Goal: Information Seeking & Learning: Find specific fact

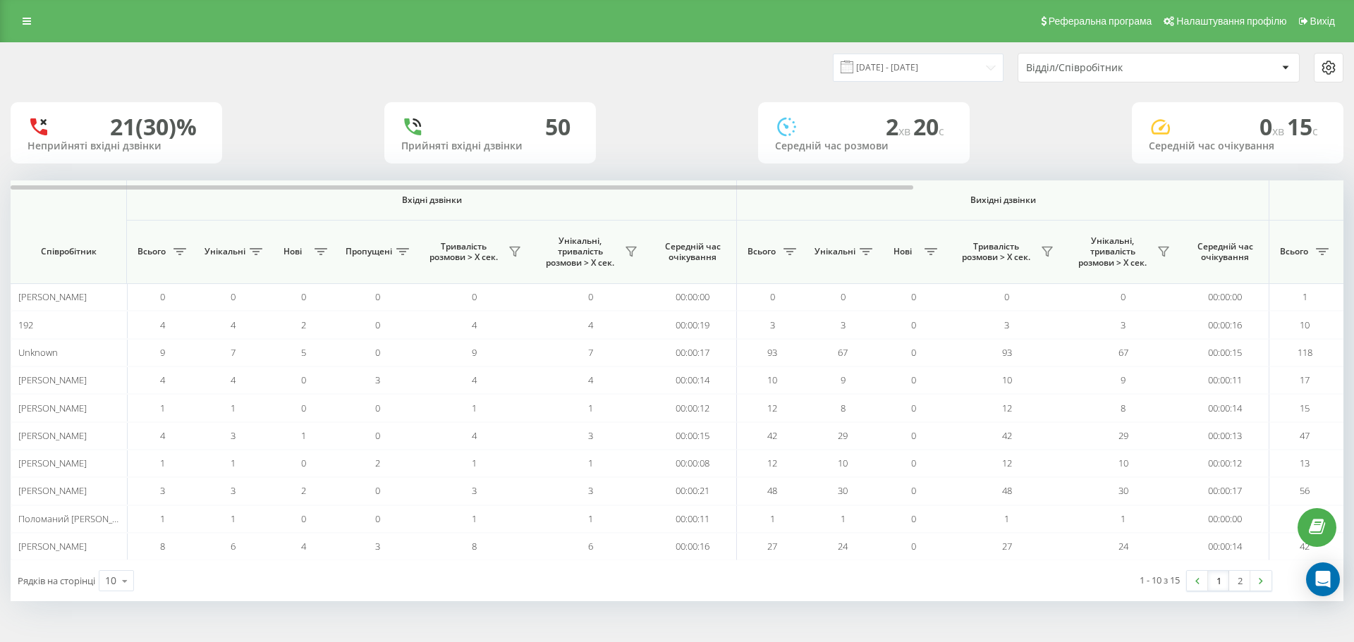
click at [317, 80] on div "14.08.2025 - 14.08.2025 Відділ/Співробітник" at bounding box center [677, 68] width 1333 height 30
click at [23, 16] on icon at bounding box center [27, 21] width 8 height 10
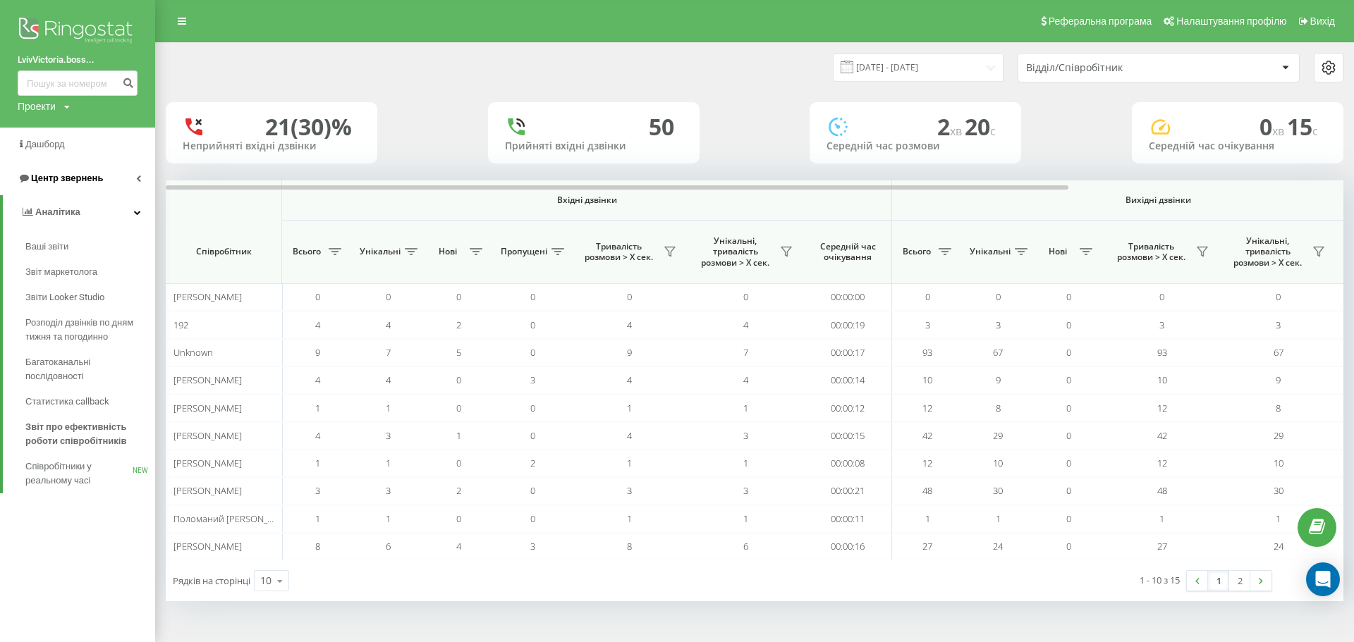
click at [65, 178] on span "Центр звернень" at bounding box center [67, 178] width 72 height 11
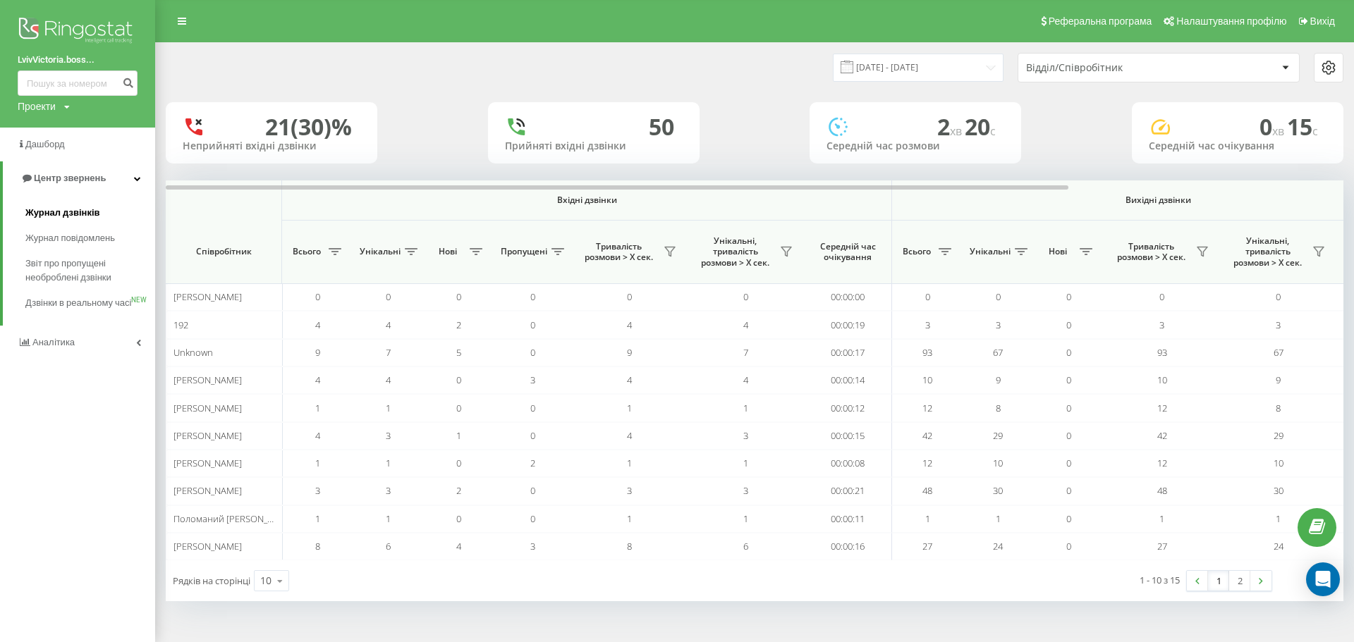
click at [70, 208] on span "Журнал дзвінків" at bounding box center [62, 213] width 75 height 14
click at [958, 65] on input "14.08.2025 - 14.08.2025" at bounding box center [918, 68] width 171 height 28
click at [769, 59] on div "14.08.2025 - 14.08.2025 Відділ/Співробітник" at bounding box center [1049, 68] width 589 height 30
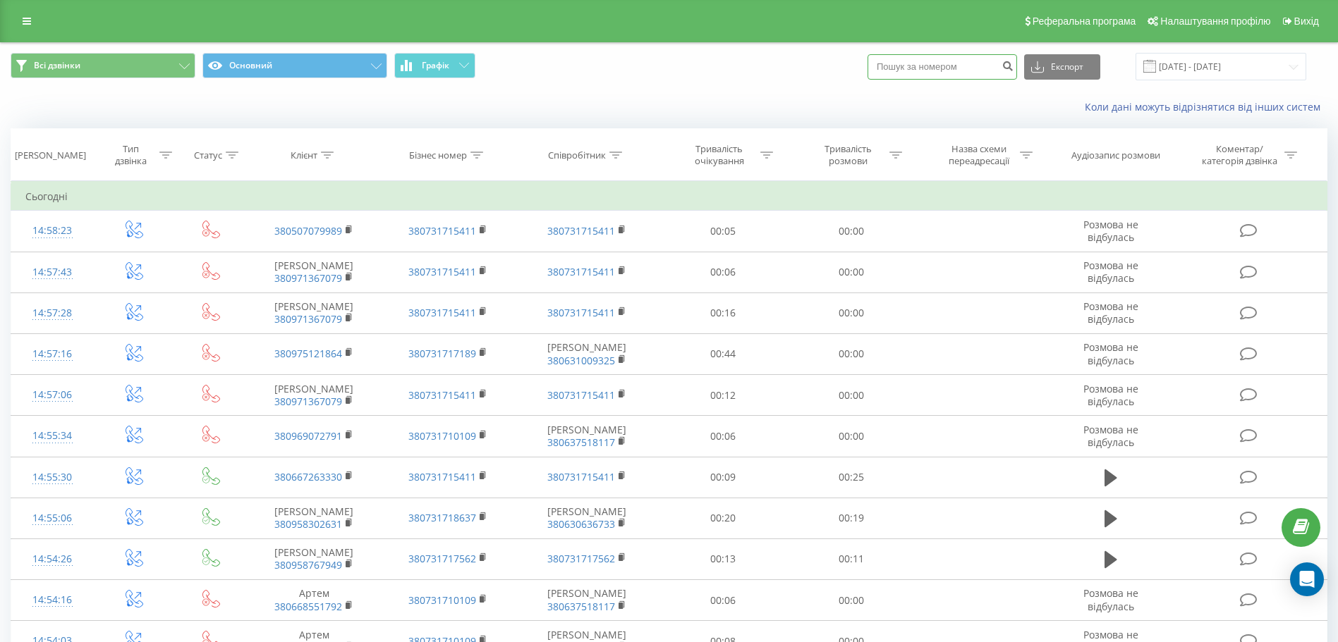
click at [989, 60] on input at bounding box center [942, 66] width 150 height 25
paste input "380 67 675 2690"
type input "380 67 675 2690"
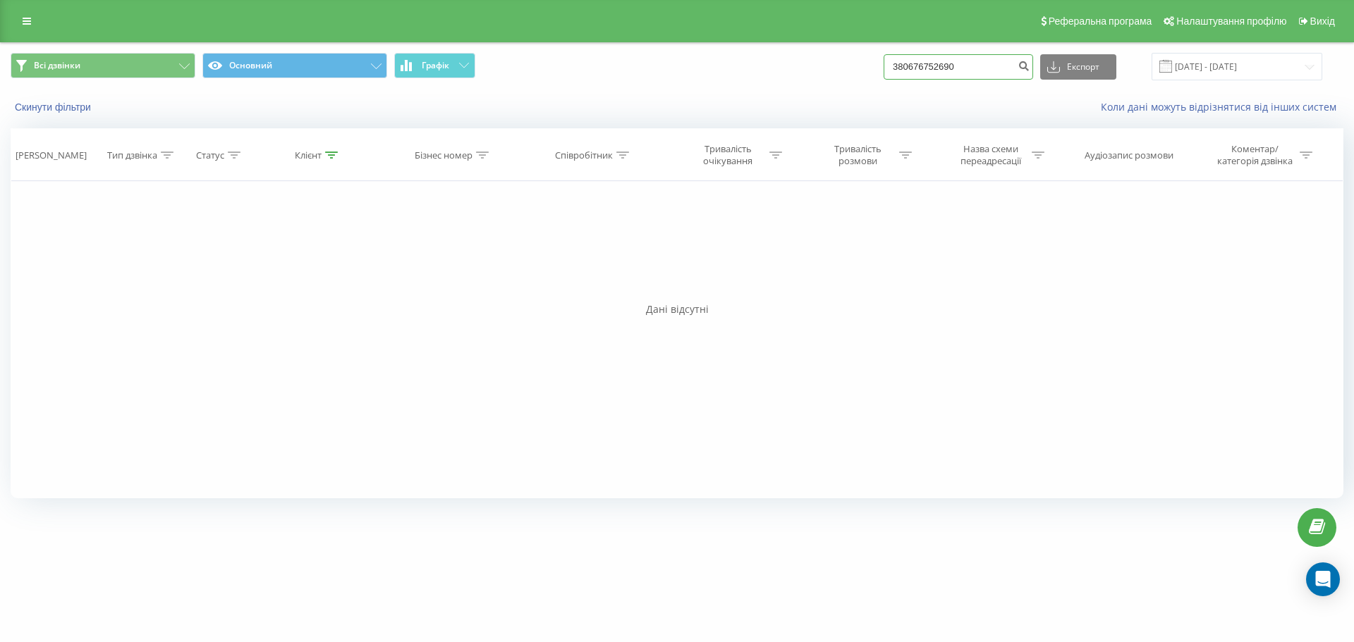
click at [989, 75] on input "380676752690" at bounding box center [959, 66] width 150 height 25
click at [334, 288] on div "Фільтрувати за умовою Дорівнює Введіть значення Скасувати OK Фільтрувати за умо…" at bounding box center [677, 339] width 1333 height 317
click at [22, 31] on div "Реферальна програма Налаштування профілю Вихід" at bounding box center [677, 21] width 1354 height 42
click at [23, 25] on icon at bounding box center [27, 21] width 8 height 10
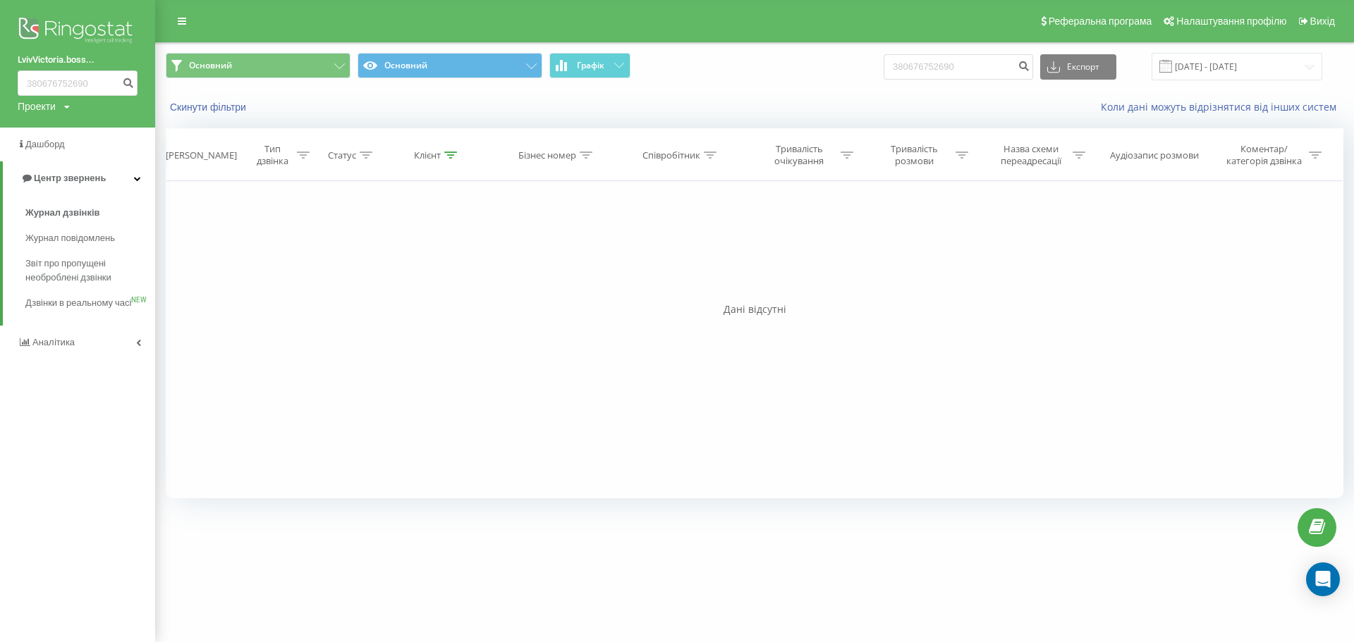
click at [23, 25] on img at bounding box center [78, 31] width 120 height 35
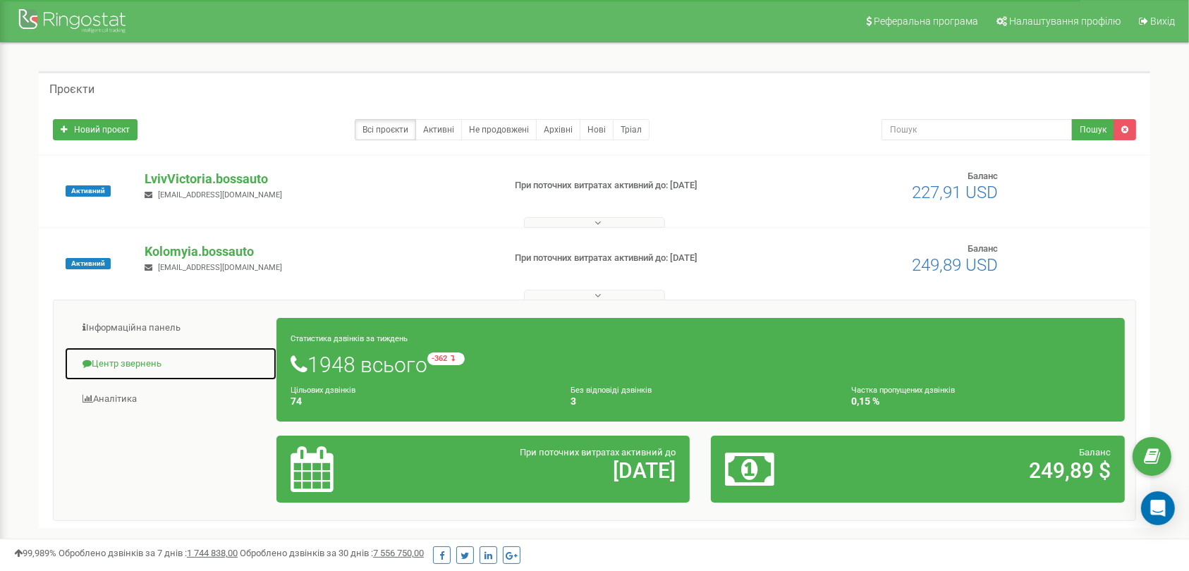
click at [130, 362] on link "Центр звернень" at bounding box center [170, 364] width 213 height 35
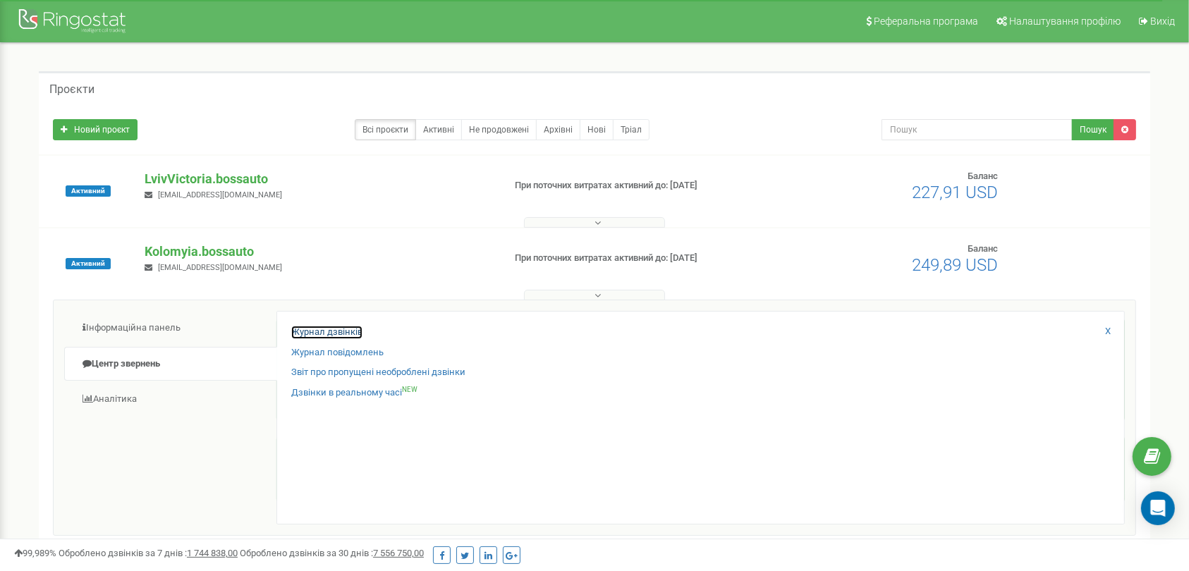
click at [339, 332] on link "Журнал дзвінків" at bounding box center [326, 332] width 71 height 13
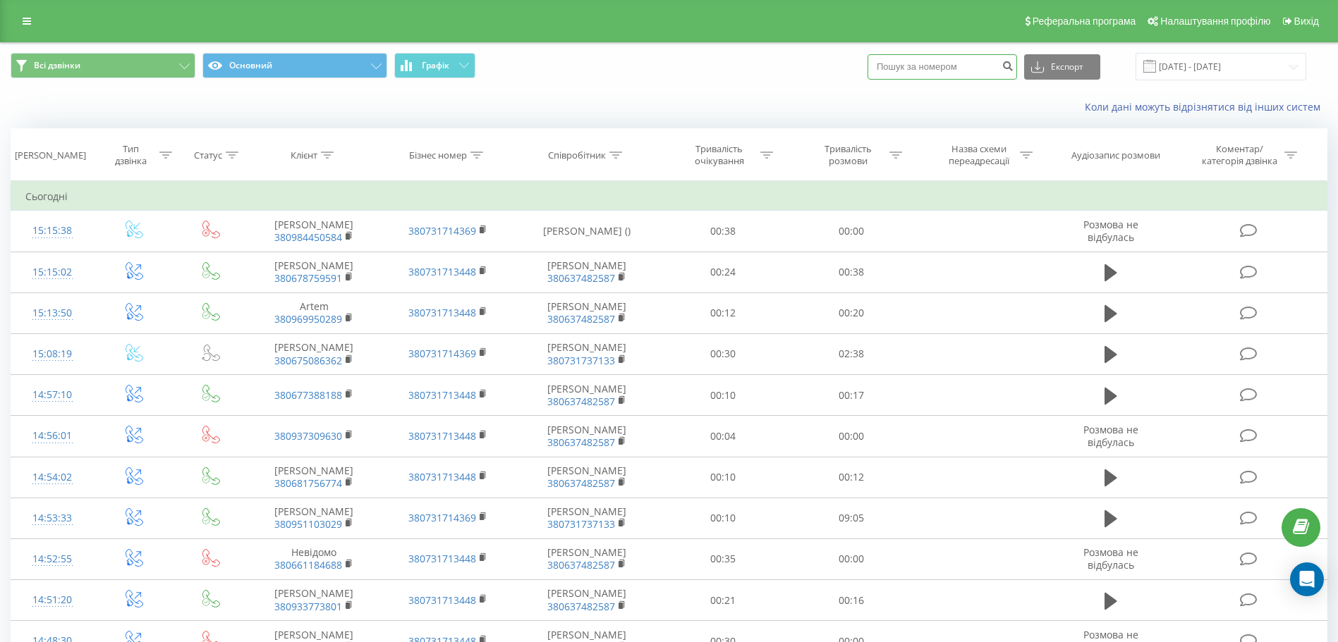
click at [918, 66] on input at bounding box center [942, 66] width 150 height 25
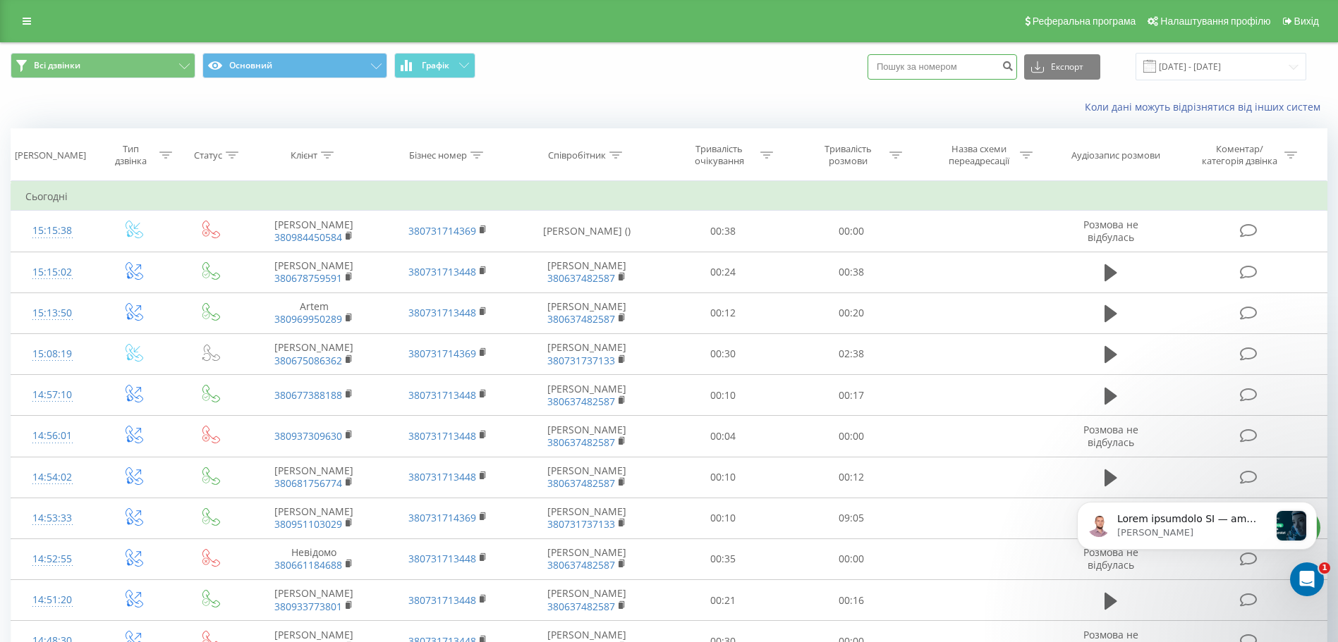
paste input "380 67 675 2690"
type input "380 67 675 2690"
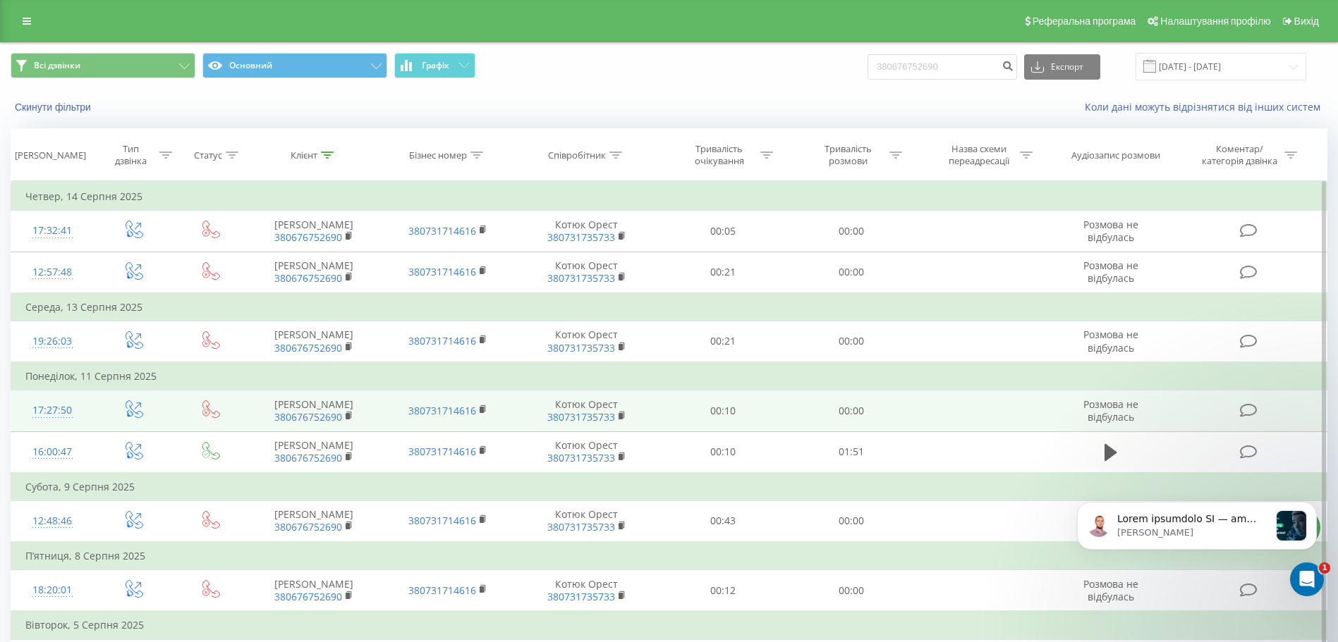
scroll to position [133, 0]
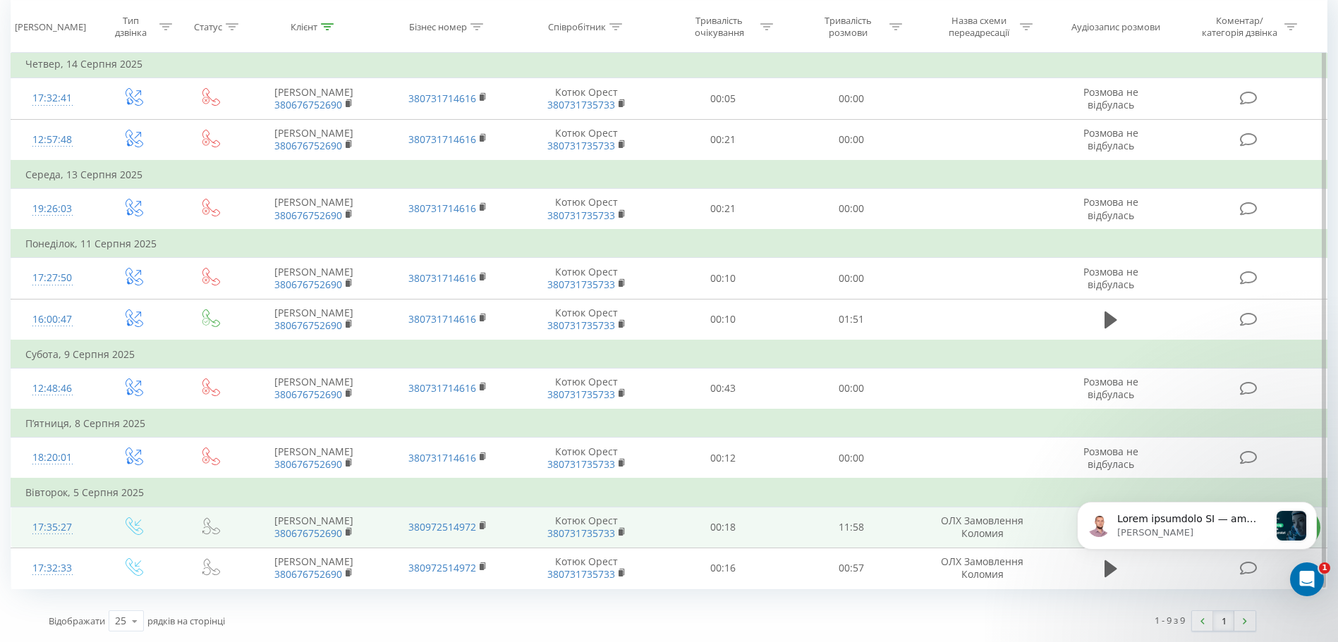
click at [1053, 532] on td at bounding box center [1110, 527] width 123 height 41
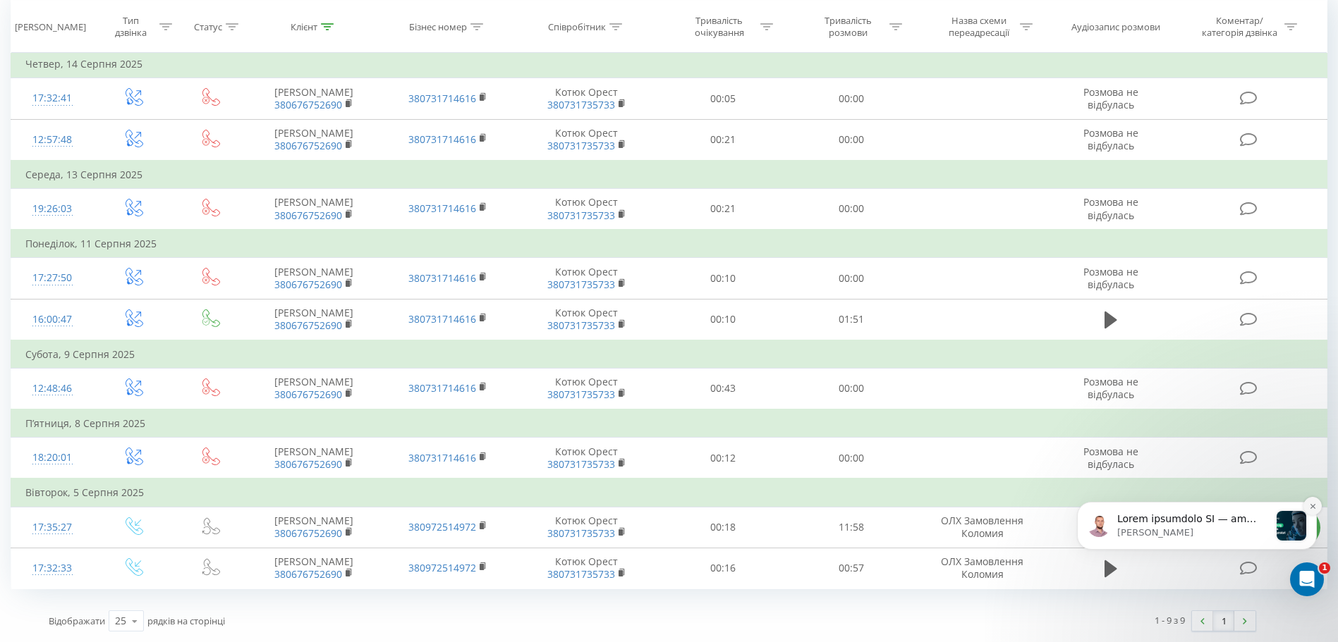
click at [1309, 507] on icon "Dismiss notification" at bounding box center [1313, 507] width 8 height 8
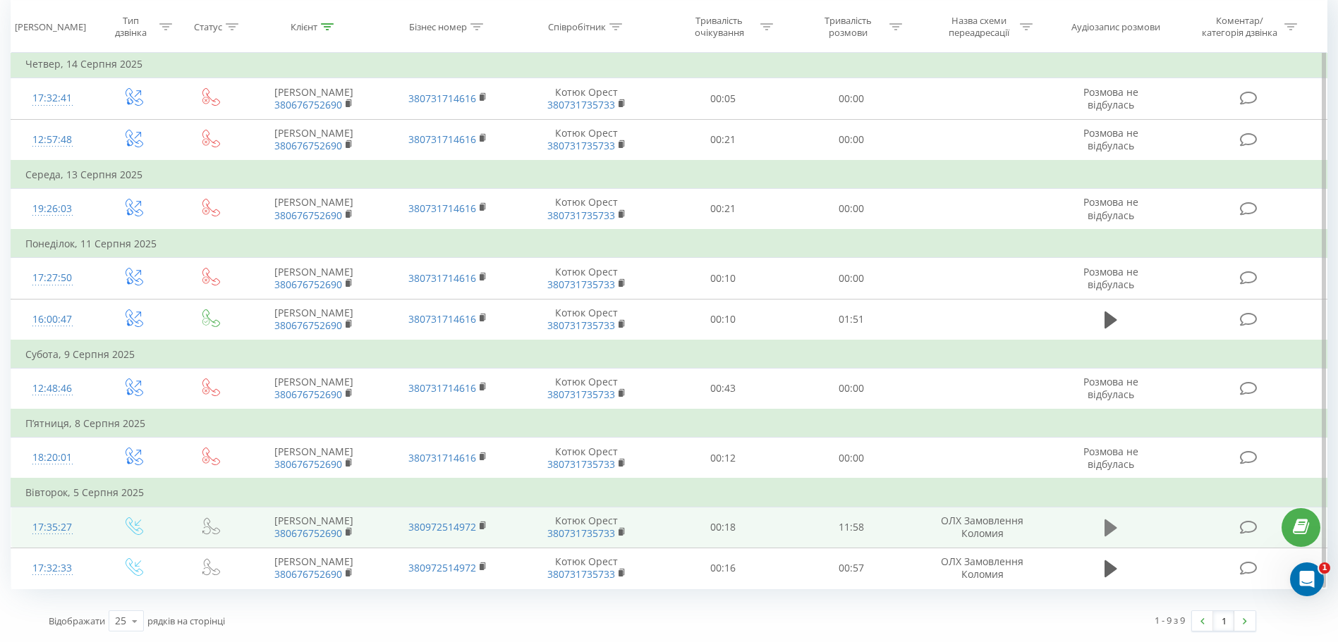
click at [1108, 528] on icon at bounding box center [1110, 528] width 13 height 17
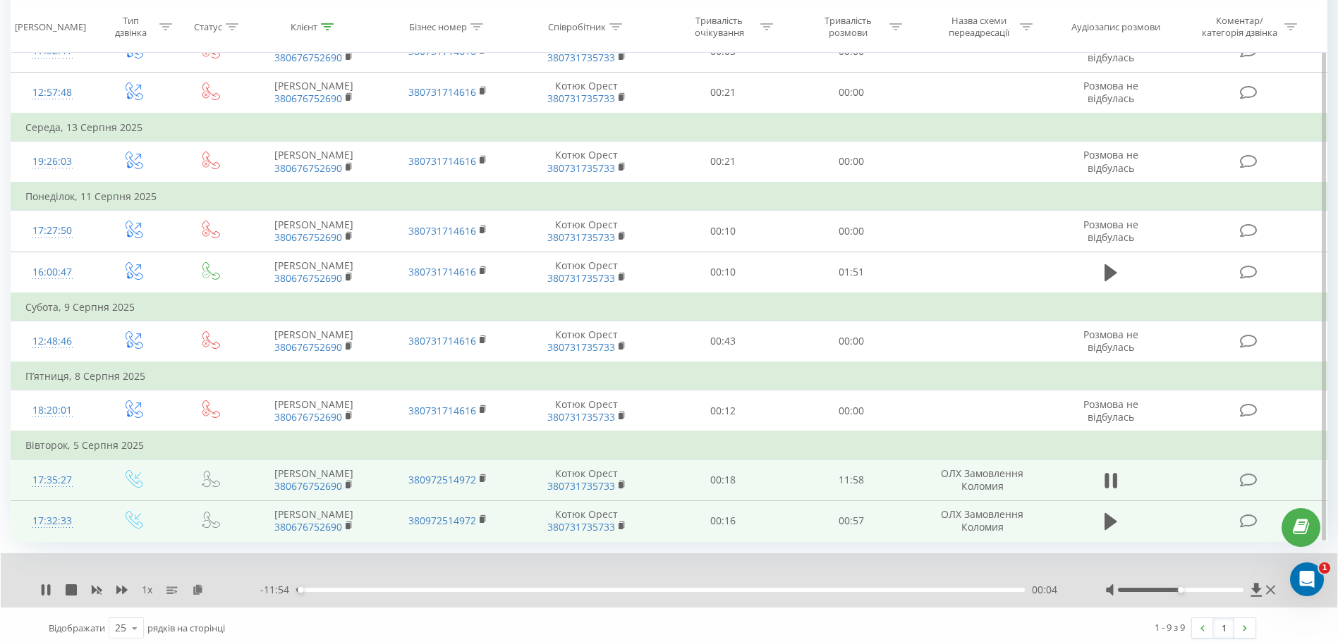
scroll to position [187, 0]
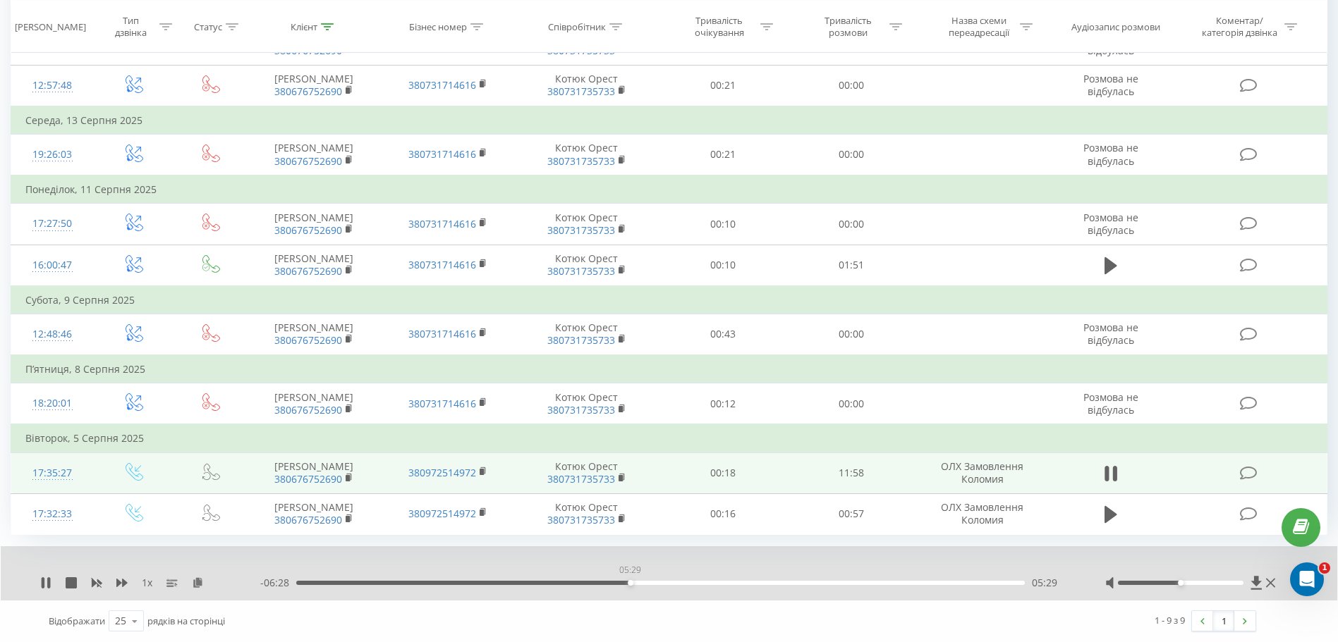
click at [630, 583] on div "05:29" at bounding box center [660, 583] width 729 height 4
drag, startPoint x: 1183, startPoint y: 584, endPoint x: 1246, endPoint y: 584, distance: 62.8
click at [1246, 584] on div at bounding box center [1191, 583] width 173 height 14
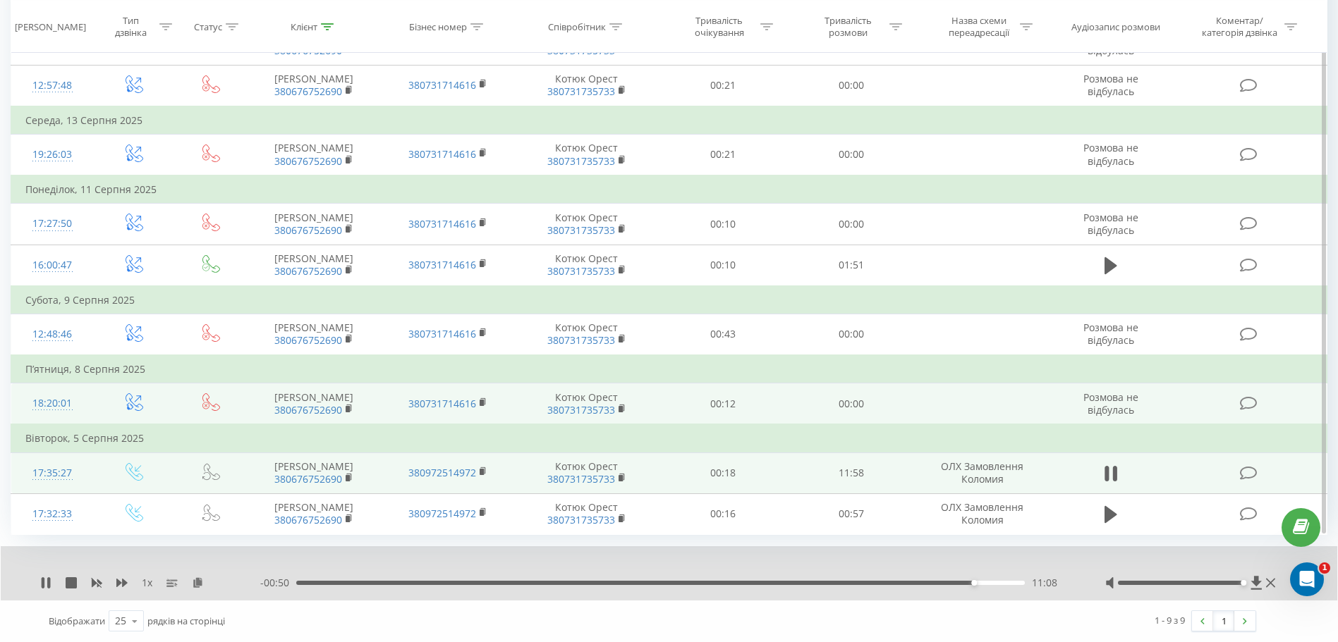
click at [384, 406] on td "380731714616" at bounding box center [447, 405] width 133 height 42
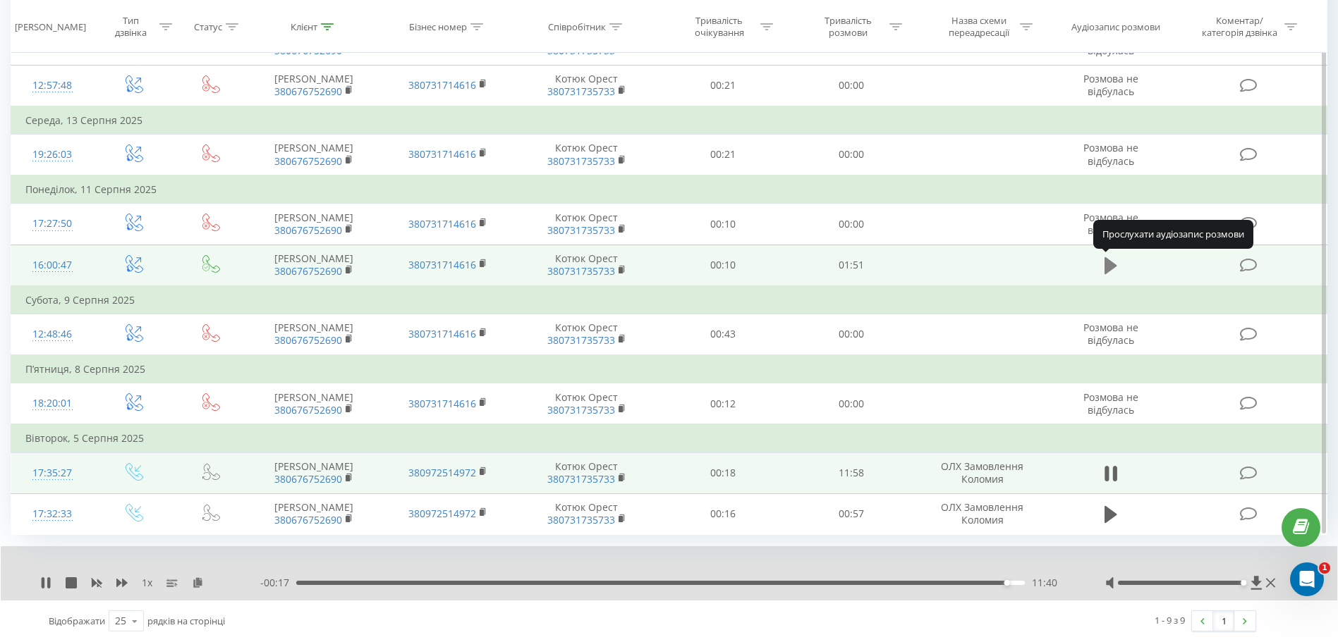
click at [1110, 265] on icon at bounding box center [1110, 265] width 13 height 17
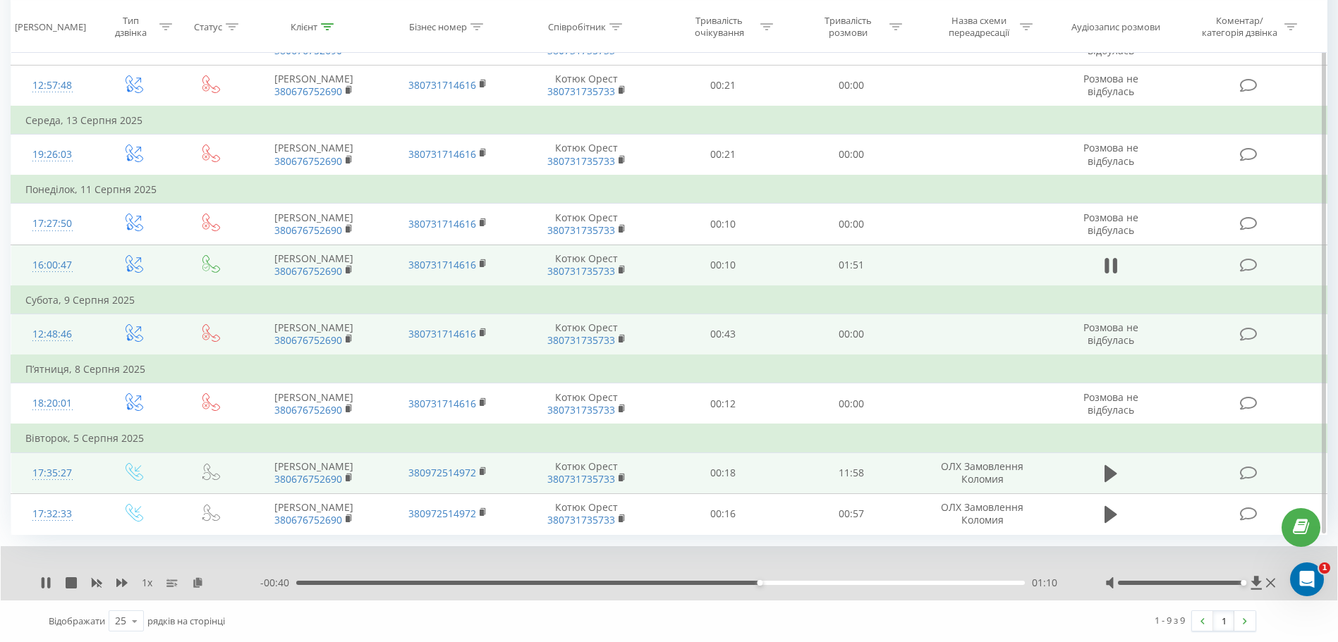
click at [1007, 334] on td at bounding box center [981, 335] width 133 height 42
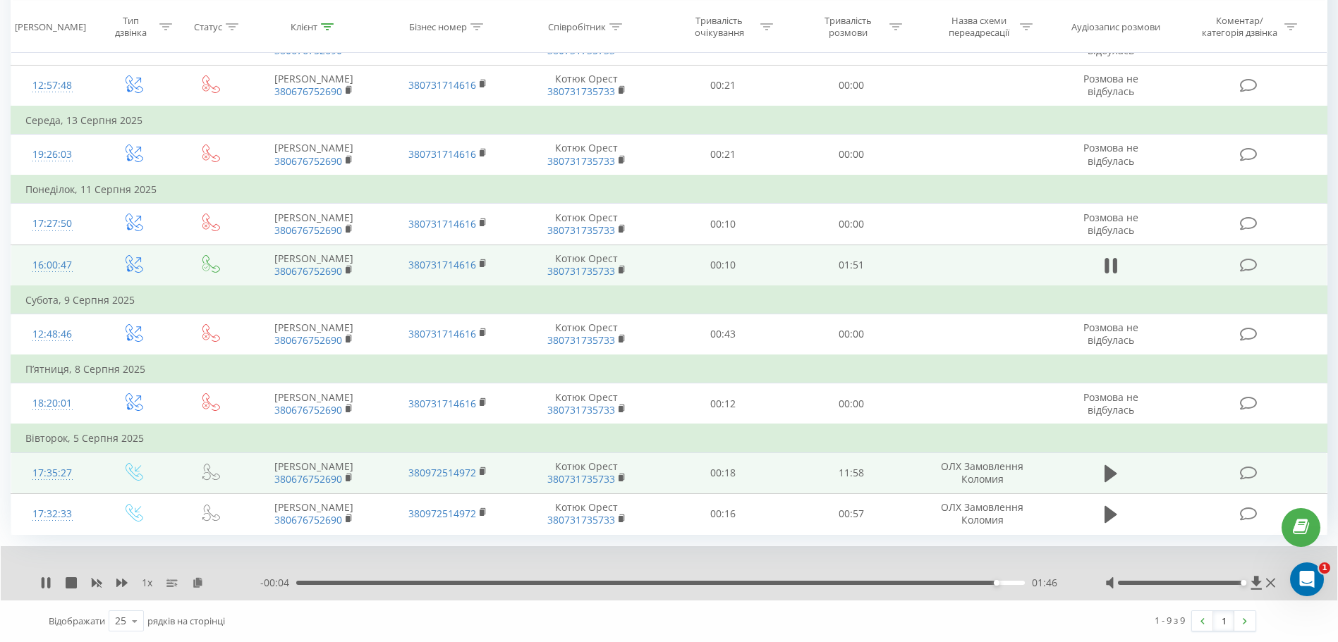
click at [606, 547] on div "1 x - 00:04 01:46 01:46" at bounding box center [669, 574] width 1336 height 54
click at [365, 25] on div "Клієнт" at bounding box center [315, 26] width 134 height 12
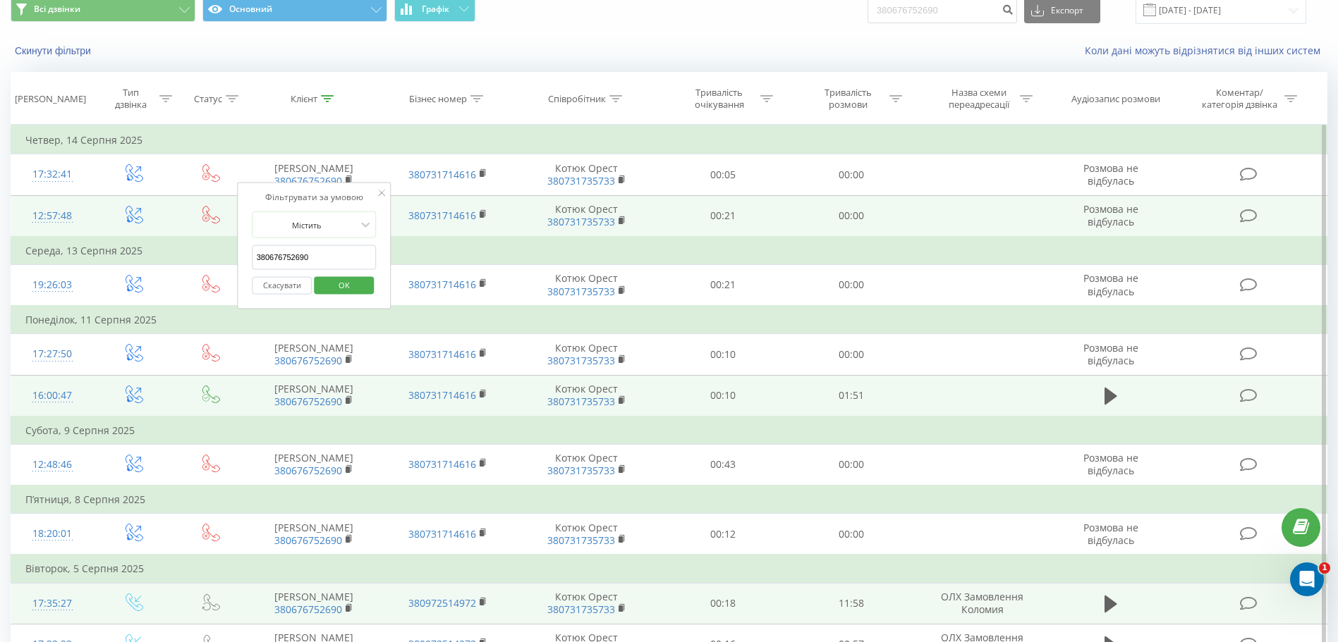
scroll to position [0, 0]
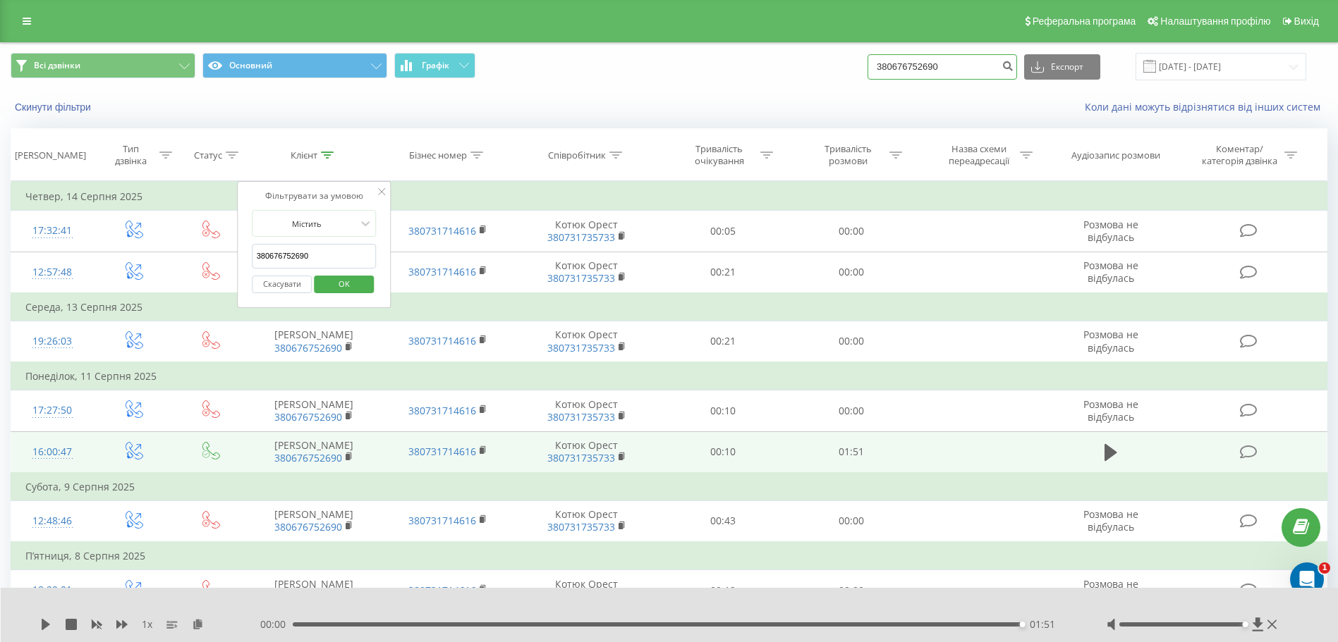
click at [966, 63] on input "380676752690" at bounding box center [942, 66] width 150 height 25
paste input "96 308 6976"
type input "380 96 308 6976"
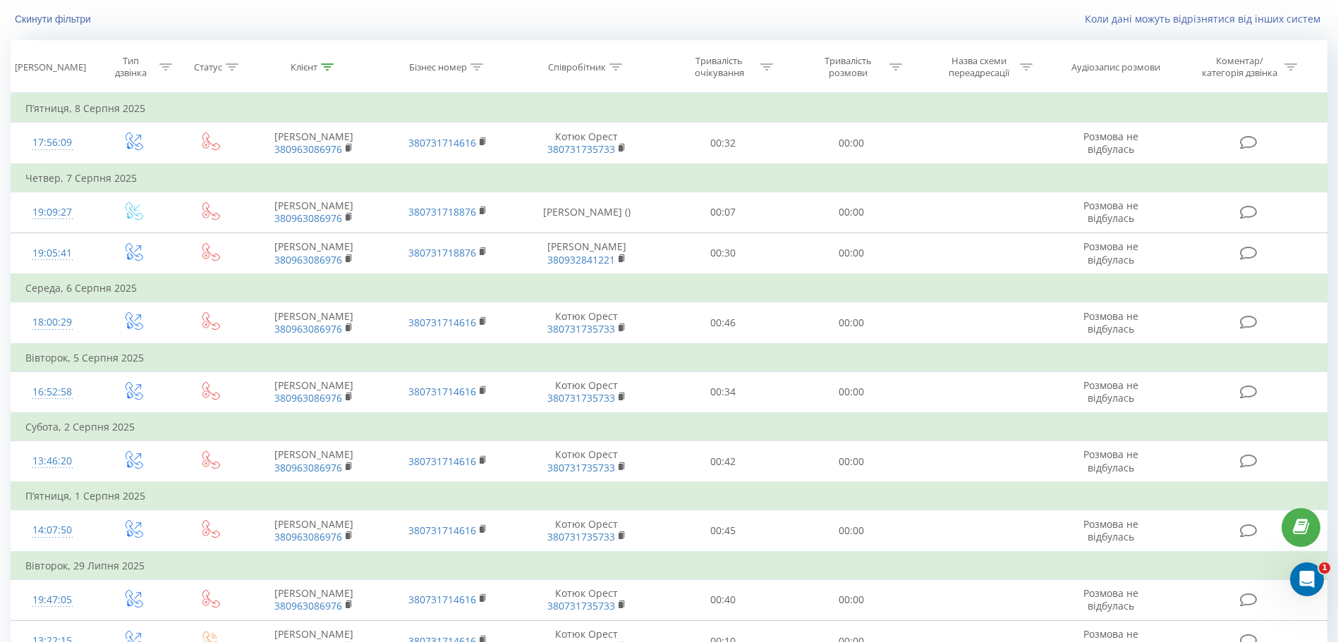
scroll to position [231, 0]
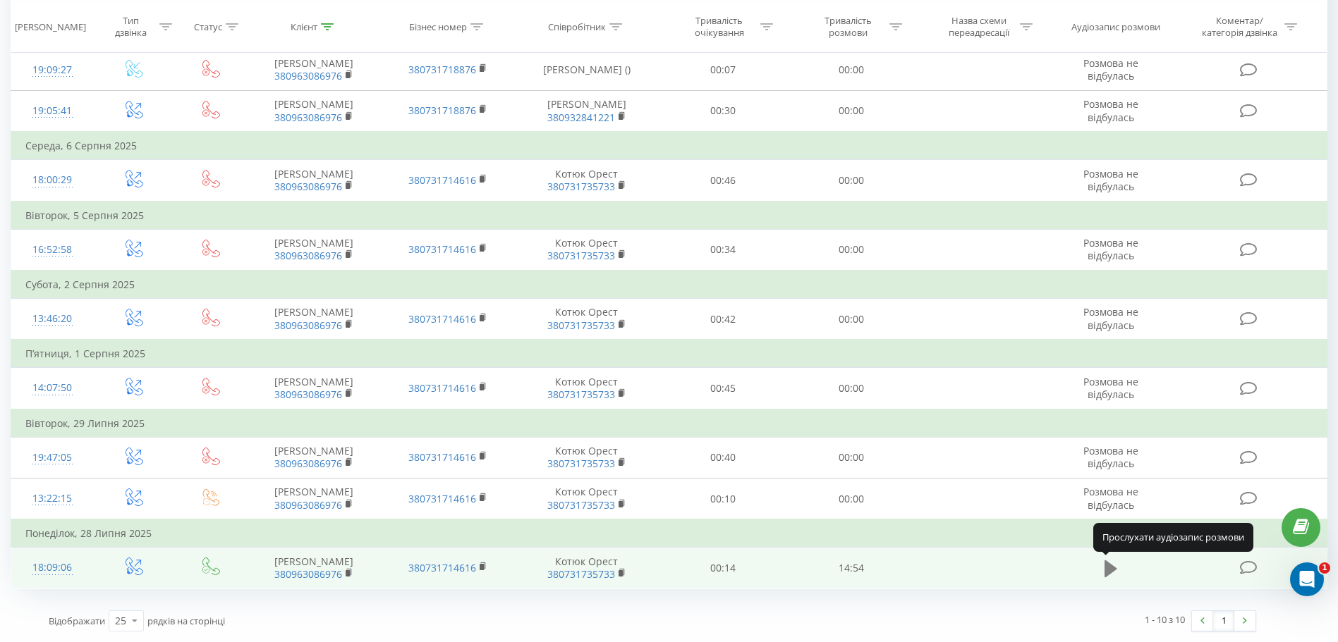
click at [1108, 575] on icon at bounding box center [1110, 569] width 13 height 17
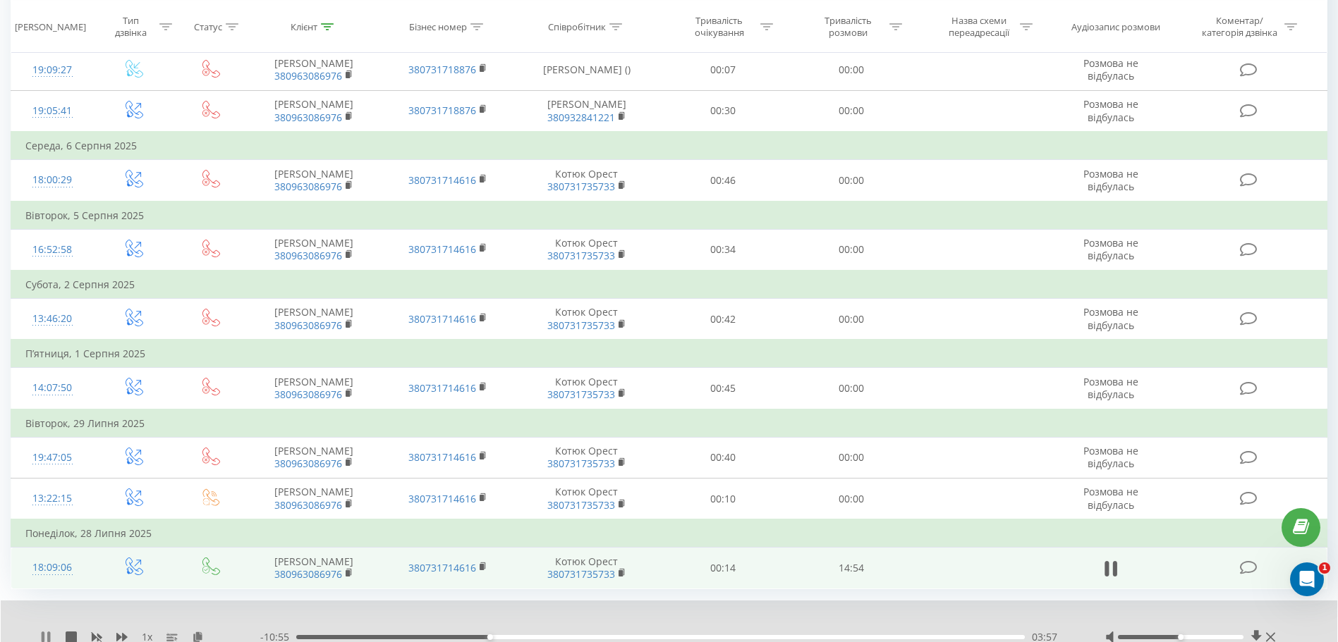
click at [47, 633] on icon at bounding box center [45, 637] width 11 height 11
drag, startPoint x: 1181, startPoint y: 636, endPoint x: 1277, endPoint y: 610, distance: 99.4
click at [1277, 610] on div "1 x - 10:46 04:06 04:06" at bounding box center [669, 628] width 1336 height 54
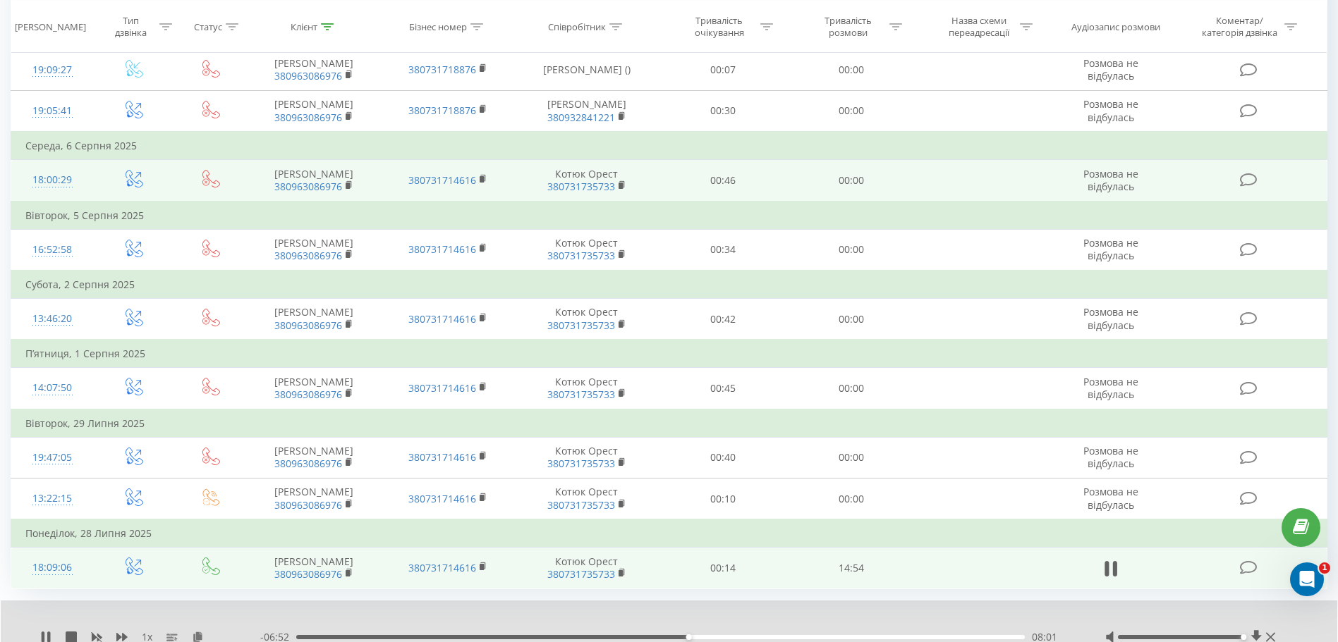
click at [374, 174] on td "Степан Вульчин 380963086976" at bounding box center [314, 181] width 133 height 42
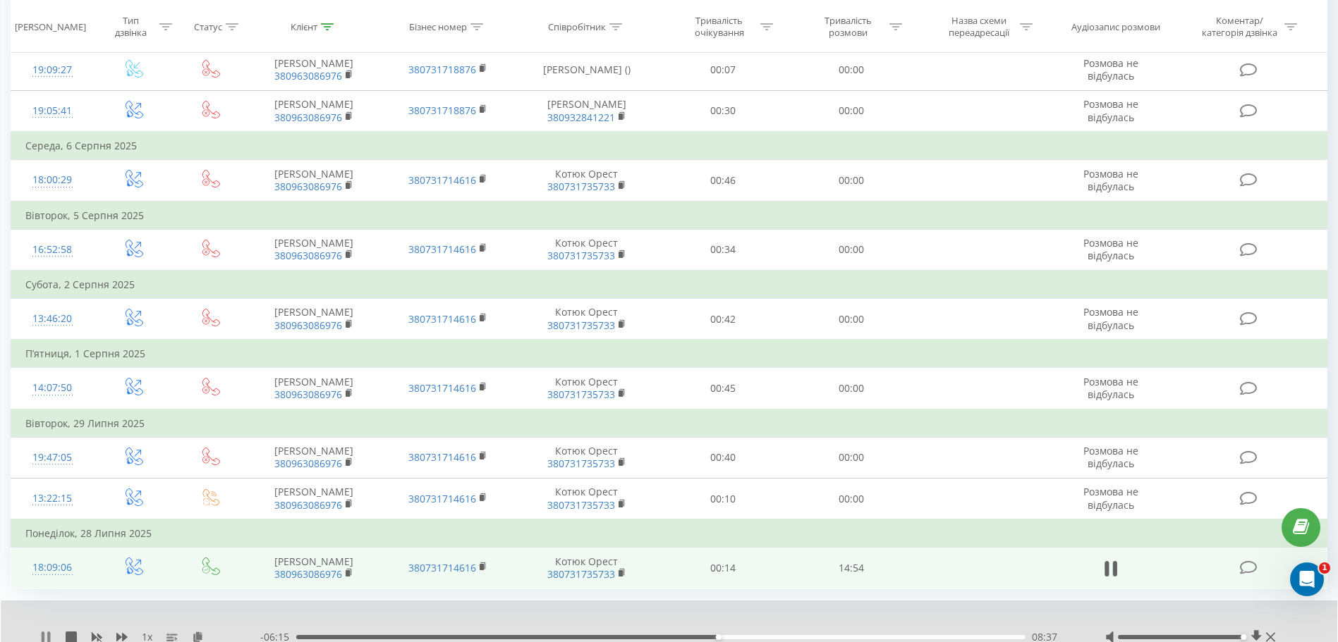
click at [48, 635] on icon at bounding box center [48, 637] width 3 height 11
click at [48, 635] on icon at bounding box center [45, 637] width 11 height 11
click at [48, 635] on icon at bounding box center [48, 637] width 3 height 11
click at [44, 638] on icon at bounding box center [46, 637] width 8 height 11
click at [47, 637] on icon at bounding box center [45, 637] width 11 height 11
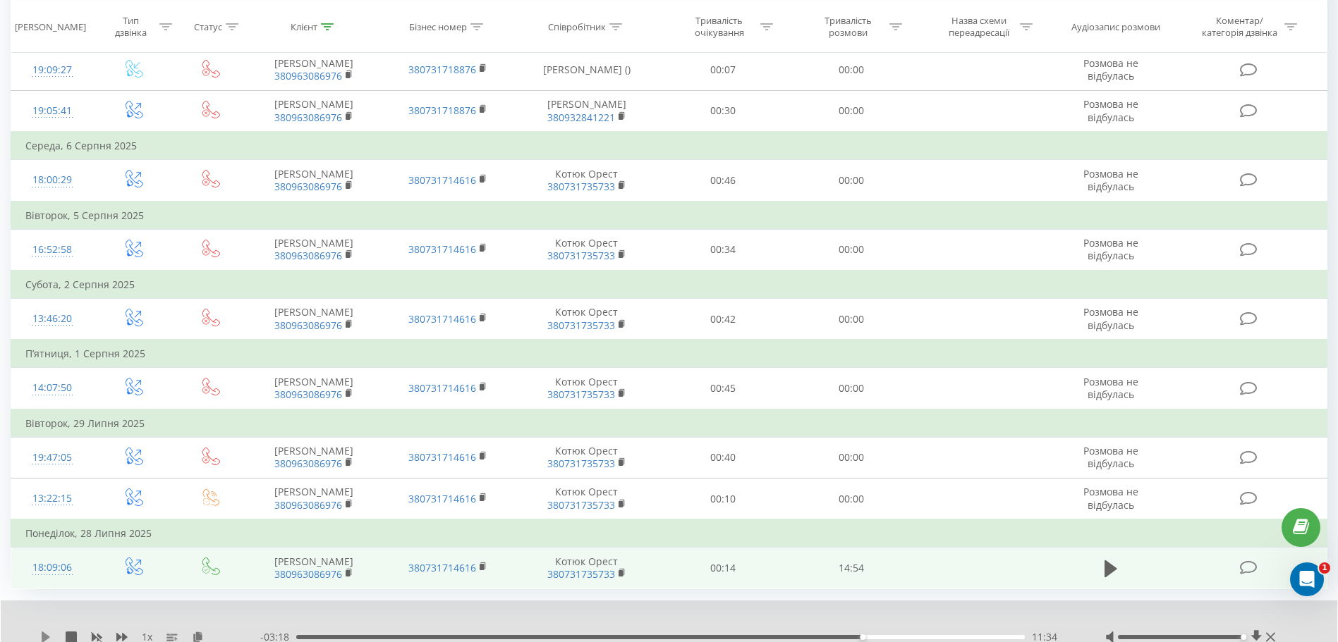
click at [42, 635] on icon at bounding box center [46, 637] width 8 height 11
click at [45, 635] on icon at bounding box center [45, 637] width 11 height 11
click at [49, 632] on icon at bounding box center [45, 637] width 11 height 11
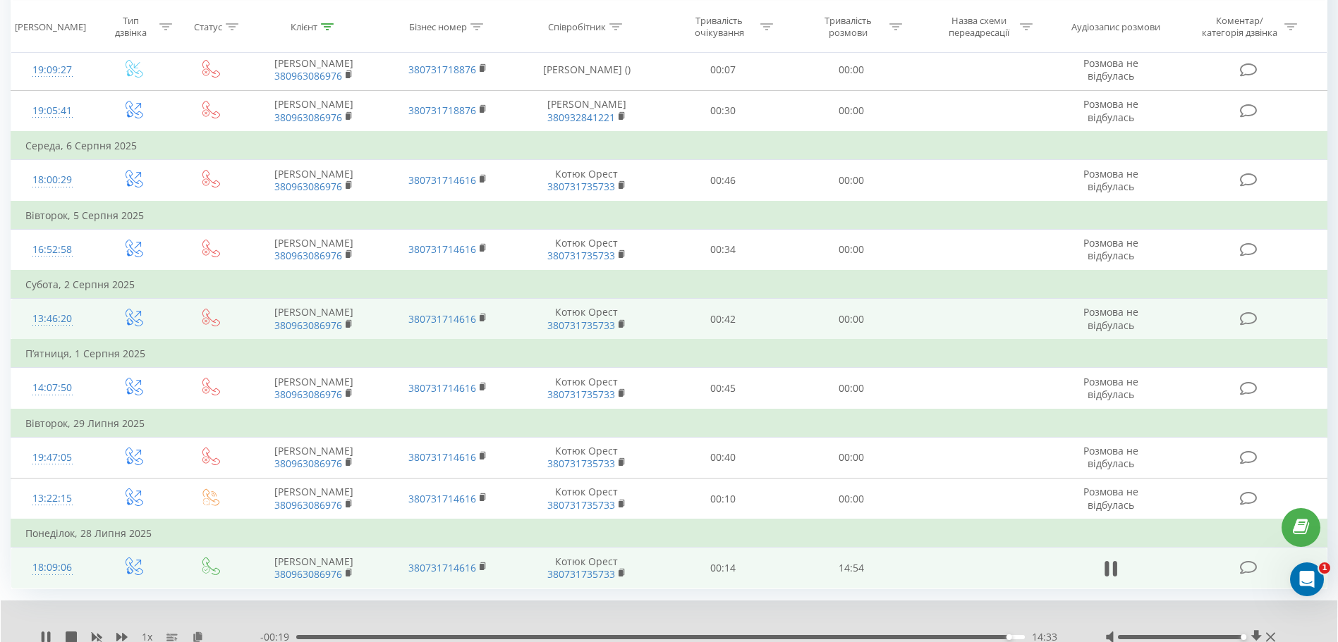
scroll to position [0, 0]
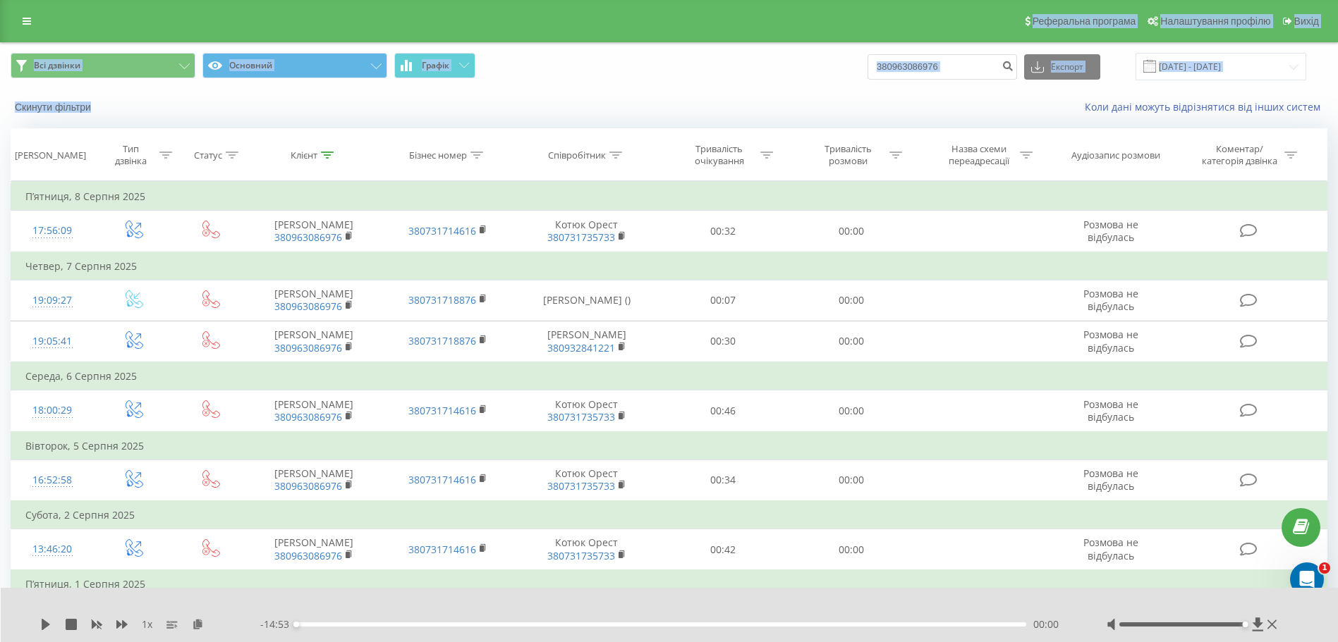
drag, startPoint x: 349, startPoint y: 96, endPoint x: 975, endPoint y: -11, distance: 634.7
click at [975, 0] on html "Kolomyia.bossauto 380963086976 Проекти LvivVictoria.bossauto Kolomyia.bossauto …" at bounding box center [669, 321] width 1338 height 642
click at [980, 74] on input "380963086976" at bounding box center [942, 66] width 150 height 25
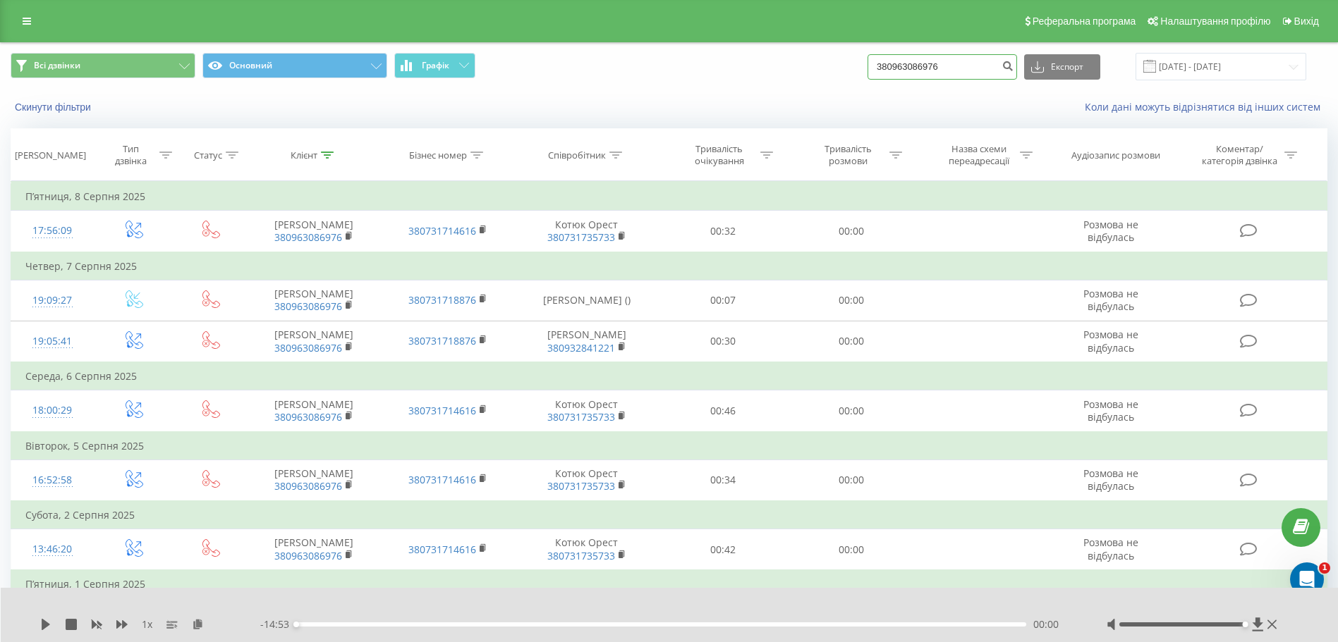
click at [980, 74] on input "380963086976" at bounding box center [942, 66] width 150 height 25
paste input "380 63 785 6171"
type input "380 63 785 6171"
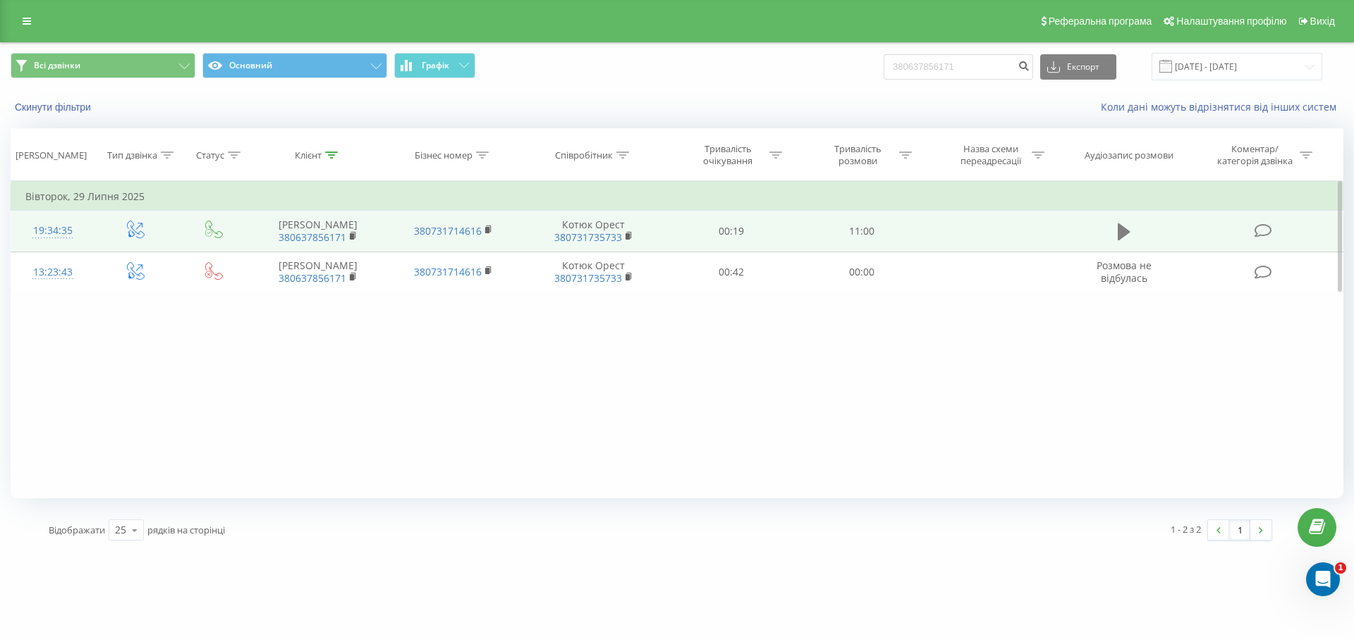
click at [1127, 230] on icon at bounding box center [1124, 232] width 13 height 17
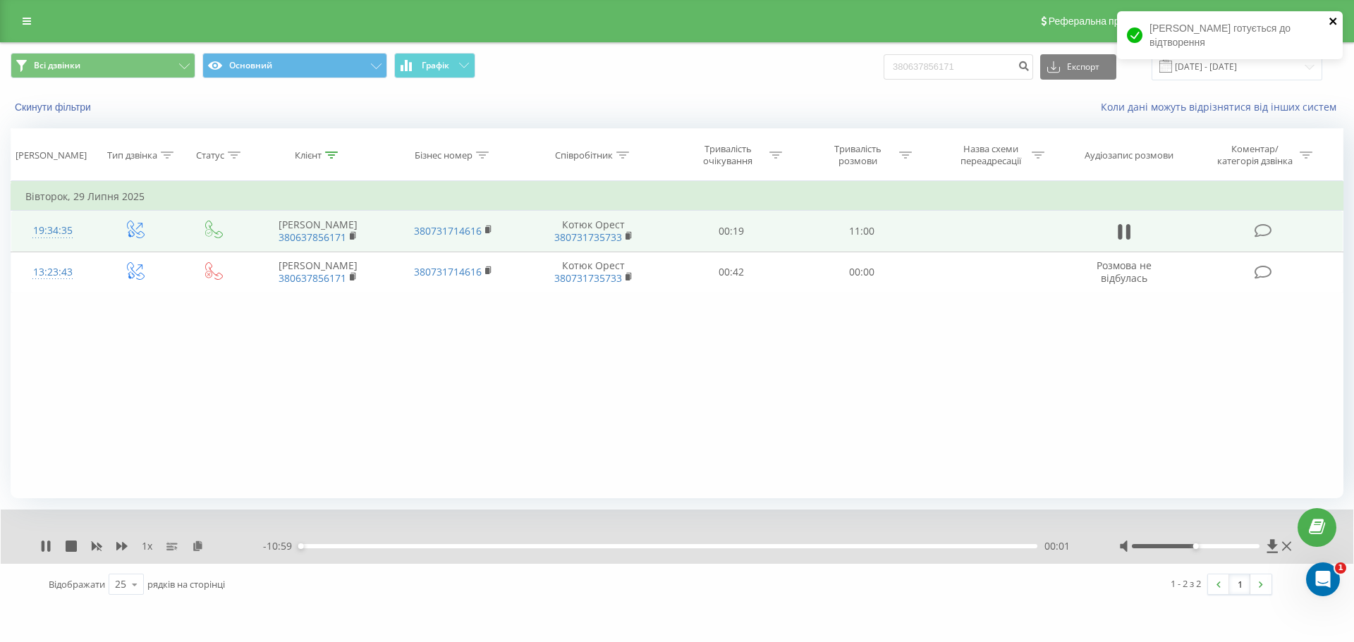
click at [1333, 17] on icon "close" at bounding box center [1334, 21] width 10 height 11
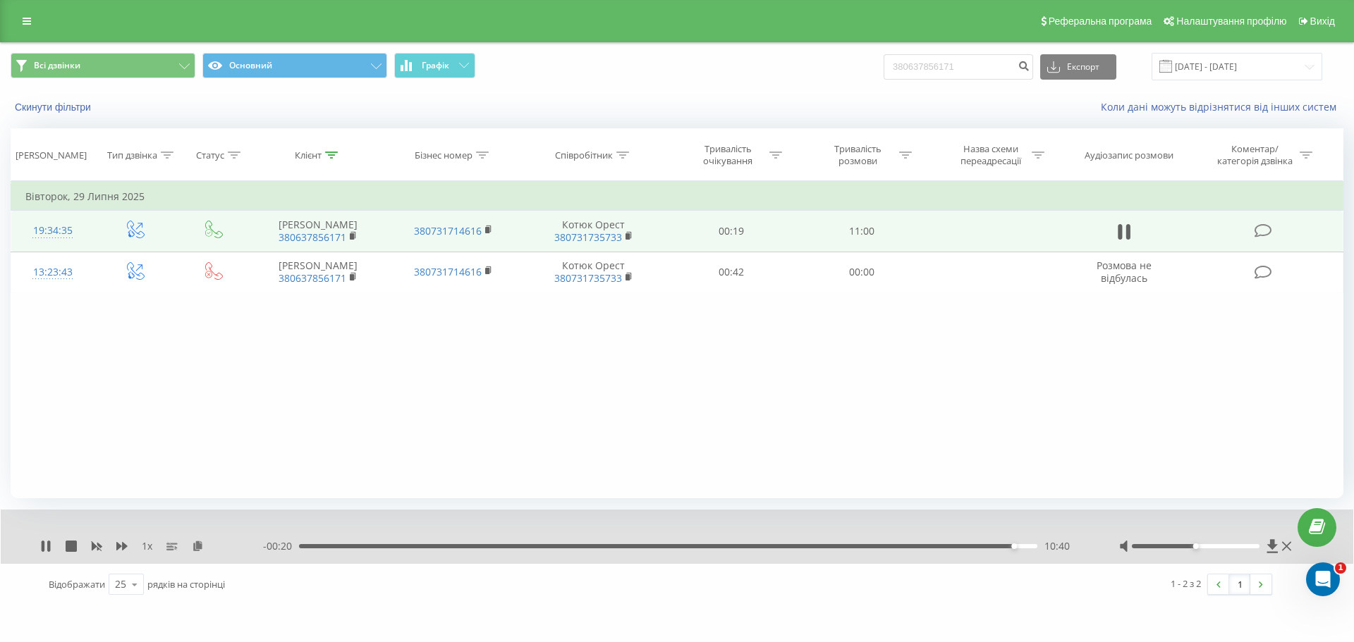
click at [352, 384] on div "Фільтрувати за умовою Дорівнює Введіть значення Скасувати OK Фільтрувати за умо…" at bounding box center [677, 339] width 1333 height 317
click at [985, 73] on input "380637856171" at bounding box center [959, 66] width 150 height 25
paste input "380 93 989 2715"
type input "380 93 989 2715"
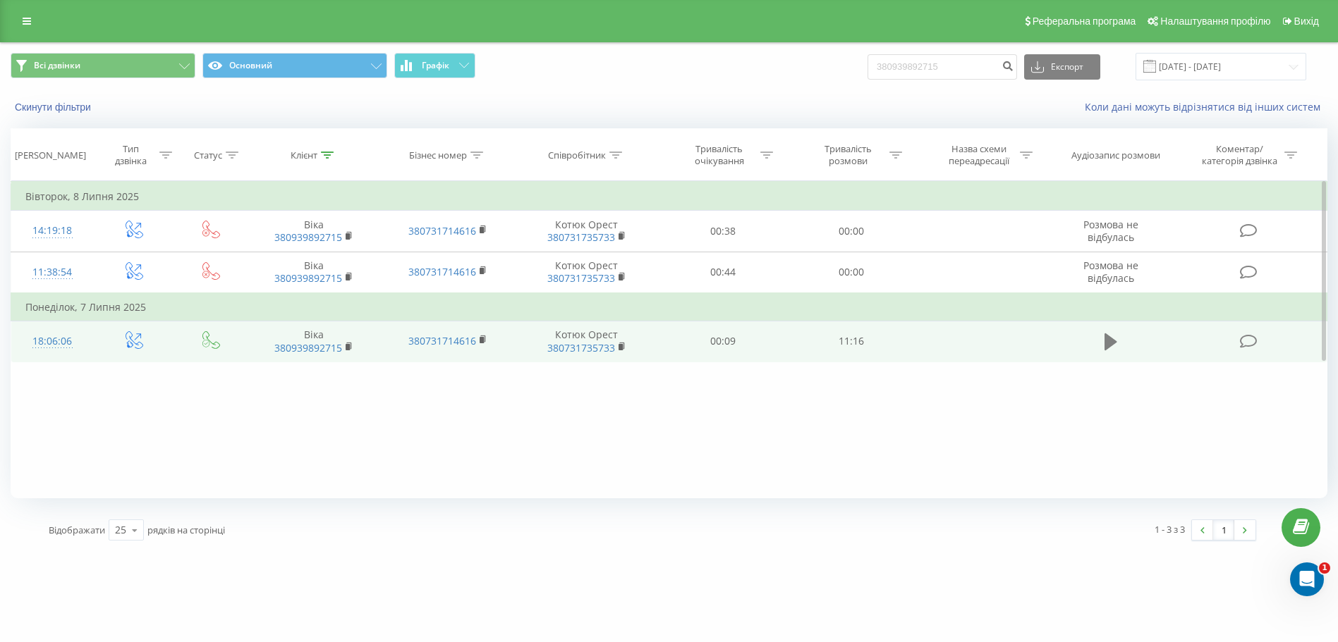
click at [1121, 341] on button at bounding box center [1110, 341] width 21 height 21
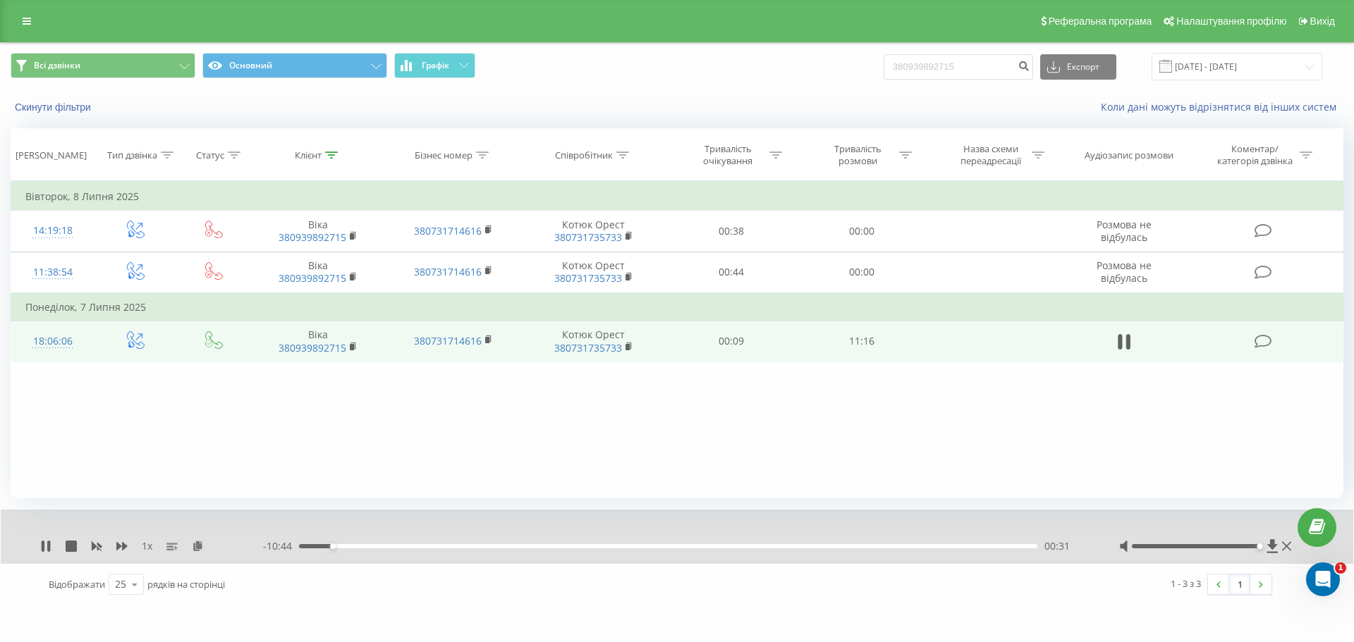
drag, startPoint x: 1199, startPoint y: 548, endPoint x: 1284, endPoint y: 554, distance: 84.8
click at [1284, 554] on div "1 x - 10:44 00:31 00:31" at bounding box center [677, 537] width 1353 height 54
click at [303, 547] on div "03:56" at bounding box center [668, 546] width 738 height 4
click at [171, 7] on div "Реферальна програма Налаштування профілю Вихід" at bounding box center [677, 21] width 1354 height 42
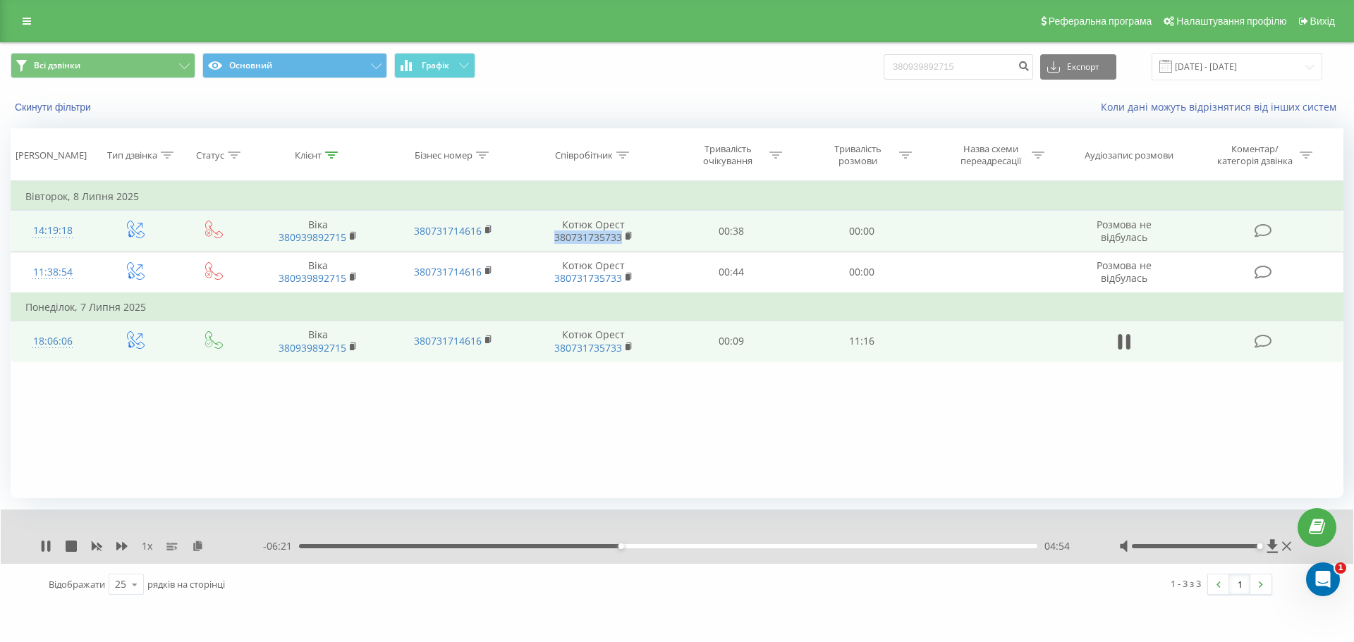
drag, startPoint x: 560, startPoint y: 232, endPoint x: 619, endPoint y: 234, distance: 59.3
click at [619, 234] on span "380731735733" at bounding box center [594, 237] width 118 height 13
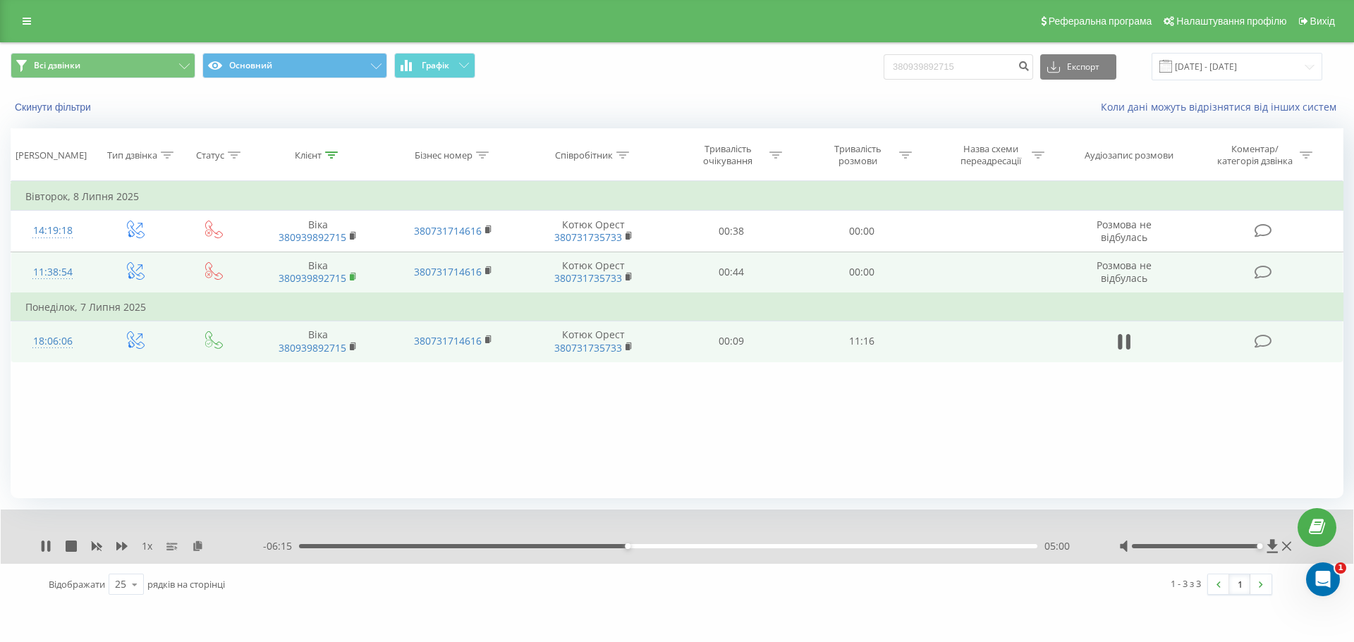
click at [352, 280] on rect at bounding box center [352, 277] width 4 height 6
click at [1013, 268] on td at bounding box center [994, 273] width 135 height 42
